Goal: Transaction & Acquisition: Purchase product/service

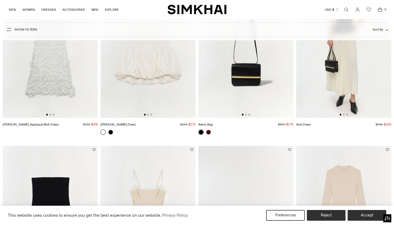
scroll to position [358, 0]
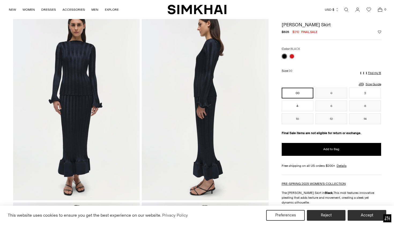
scroll to position [28, 0]
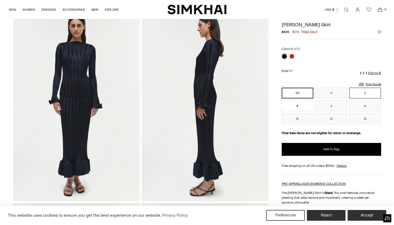
click at [361, 94] on button "2" at bounding box center [366, 93] width 32 height 11
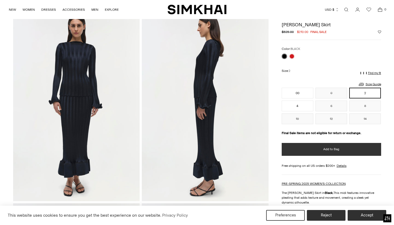
click at [333, 147] on button "Add to Bag" at bounding box center [332, 149] width 100 height 13
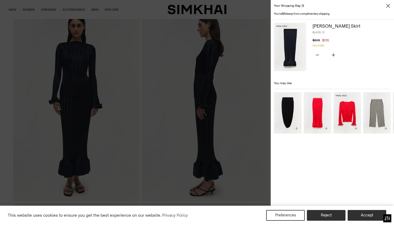
click at [0, 0] on img "Carys Top" at bounding box center [0, 0] width 0 height 0
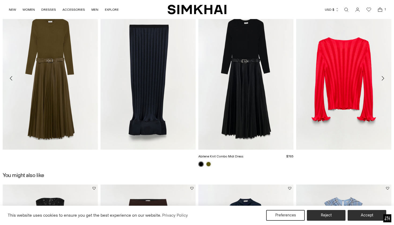
scroll to position [833, 0]
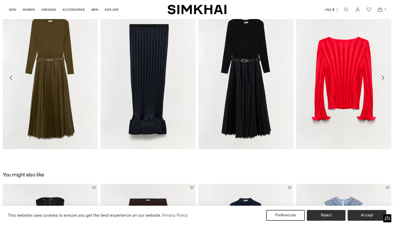
click at [385, 77] on icon "Move to next carousel slide" at bounding box center [383, 78] width 6 height 6
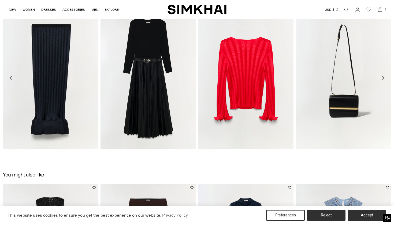
click at [385, 77] on icon "Move to next carousel slide" at bounding box center [383, 78] width 6 height 6
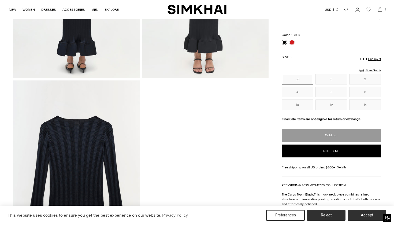
scroll to position [479, 0]
